Goal: Information Seeking & Learning: Learn about a topic

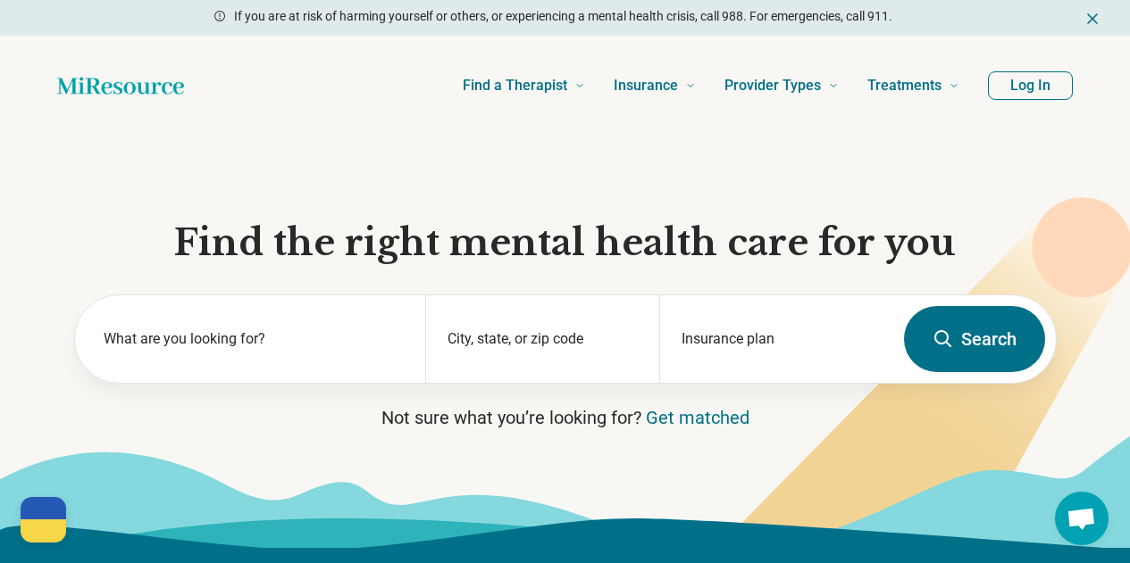
click at [1040, 88] on button "Log In" at bounding box center [1030, 85] width 85 height 29
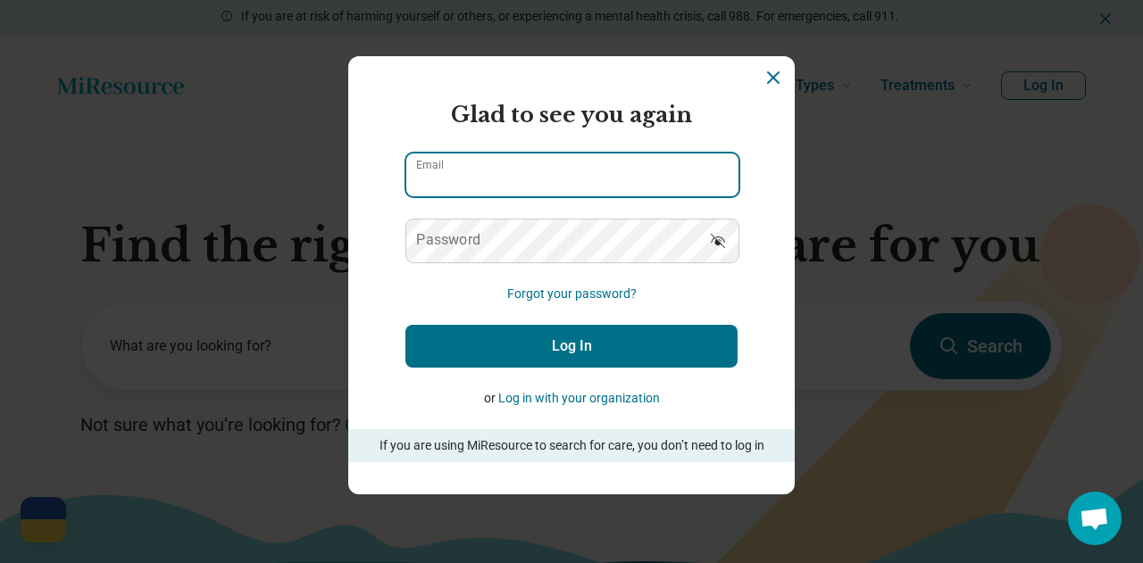
click at [480, 174] on input "Email" at bounding box center [572, 175] width 332 height 43
type input "**********"
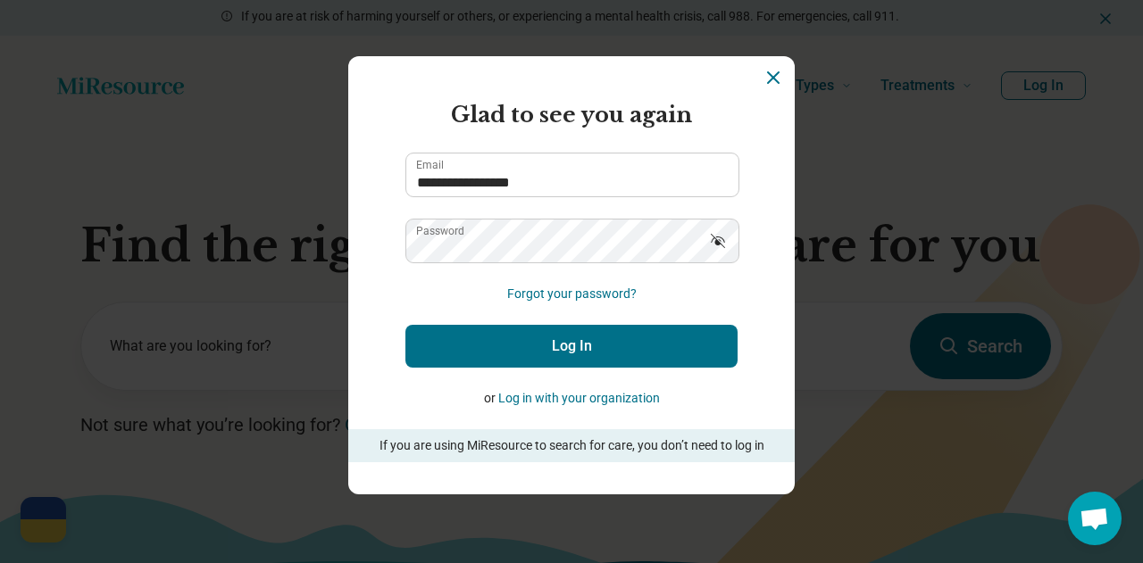
click at [588, 339] on button "Log In" at bounding box center [571, 346] width 332 height 43
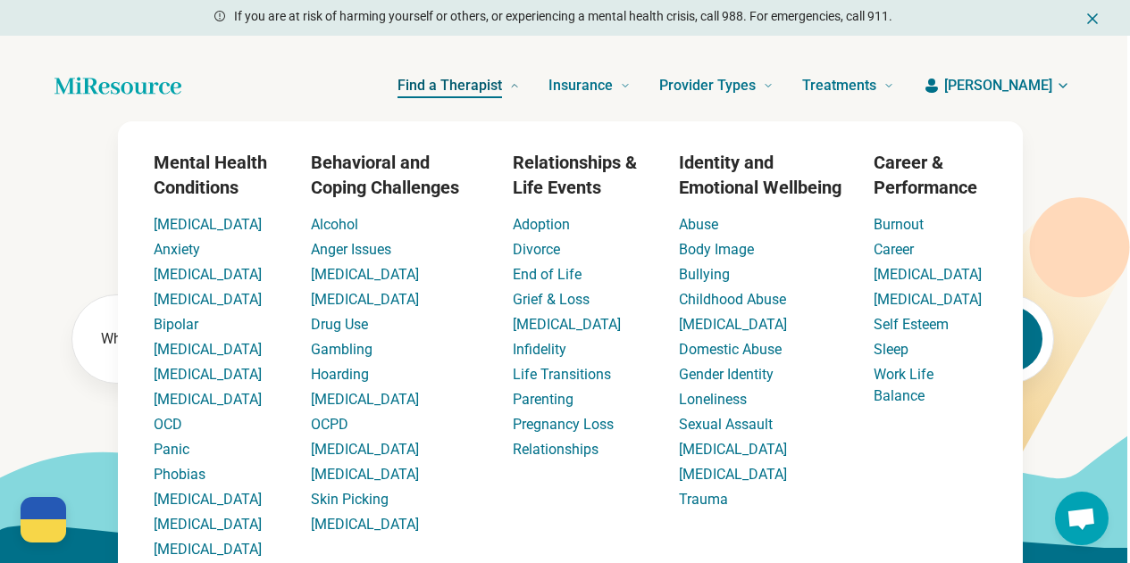
click at [502, 88] on span "Find a Therapist" at bounding box center [449, 85] width 104 height 25
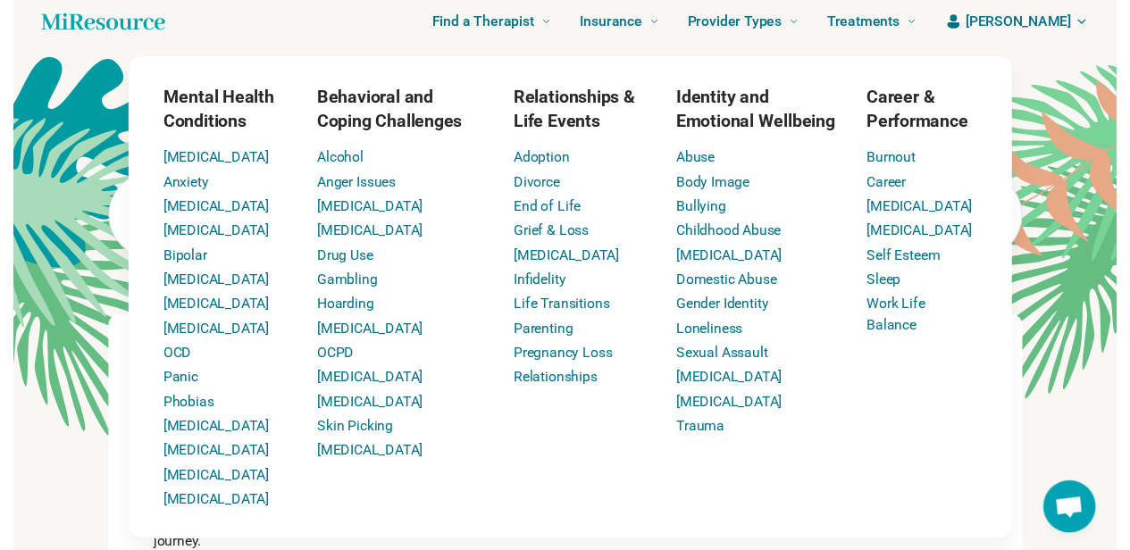
scroll to position [11, 0]
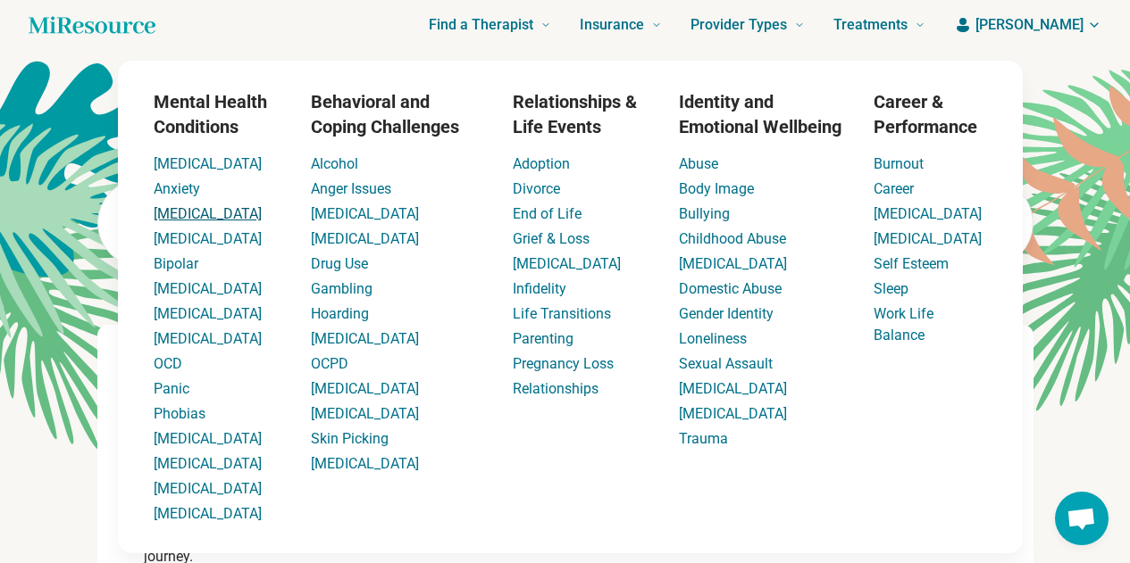
click at [176, 216] on link "[MEDICAL_DATA]" at bounding box center [208, 213] width 108 height 17
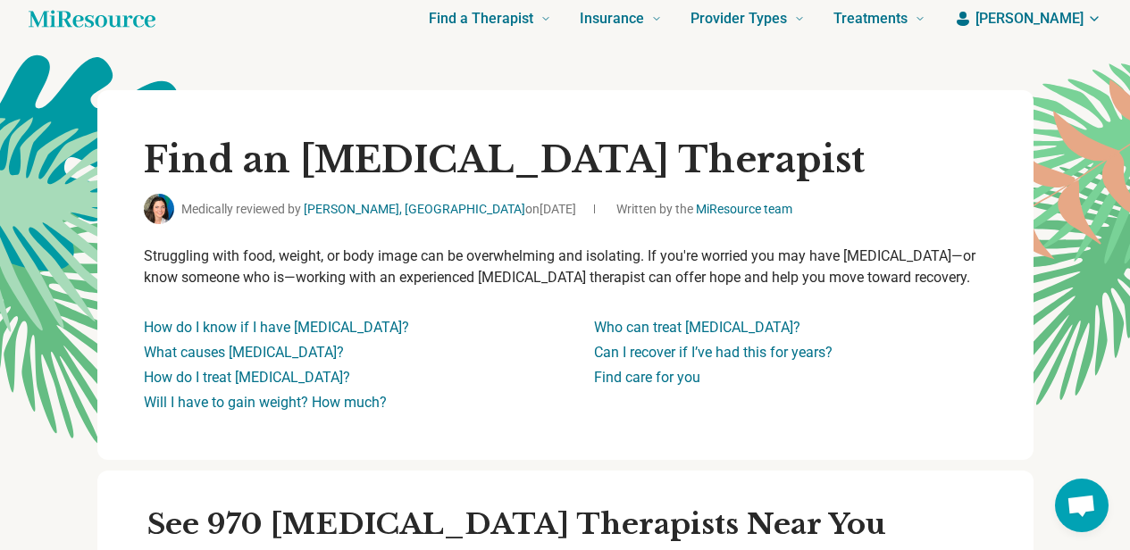
scroll to position [0, 13]
